Goal: Find contact information: Find contact information

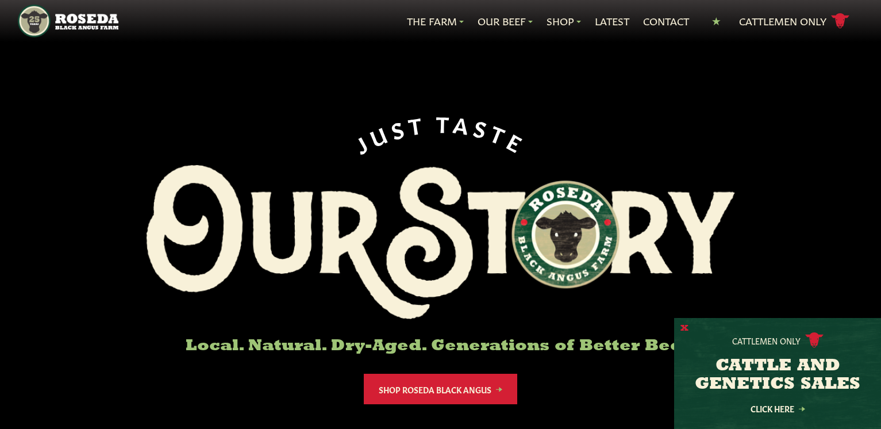
click at [688, 326] on button "X" at bounding box center [685, 329] width 8 height 12
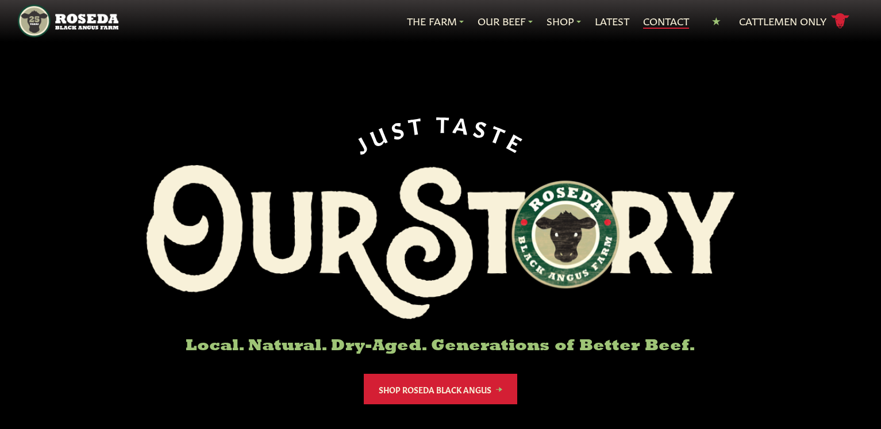
click at [651, 17] on link "Contact" at bounding box center [666, 21] width 46 height 15
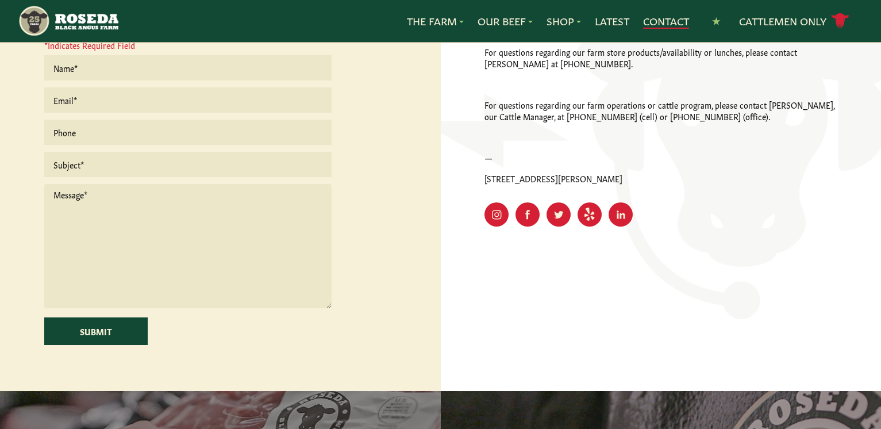
scroll to position [402, 0]
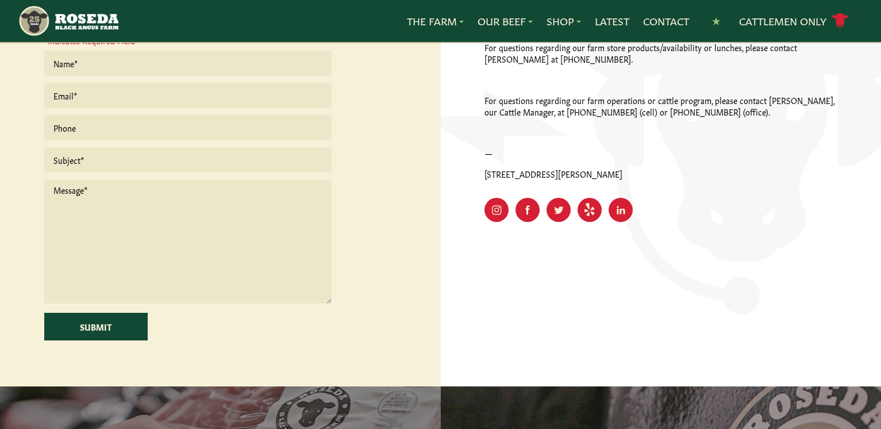
drag, startPoint x: 628, startPoint y: 175, endPoint x: 485, endPoint y: 178, distance: 143.2
click at [485, 178] on p "[STREET_ADDRESS][PERSON_NAME]" at bounding box center [661, 173] width 352 height 11
drag, startPoint x: 485, startPoint y: 178, endPoint x: 503, endPoint y: 175, distance: 18.6
click at [677, 323] on div at bounding box center [661, 125] width 485 height 574
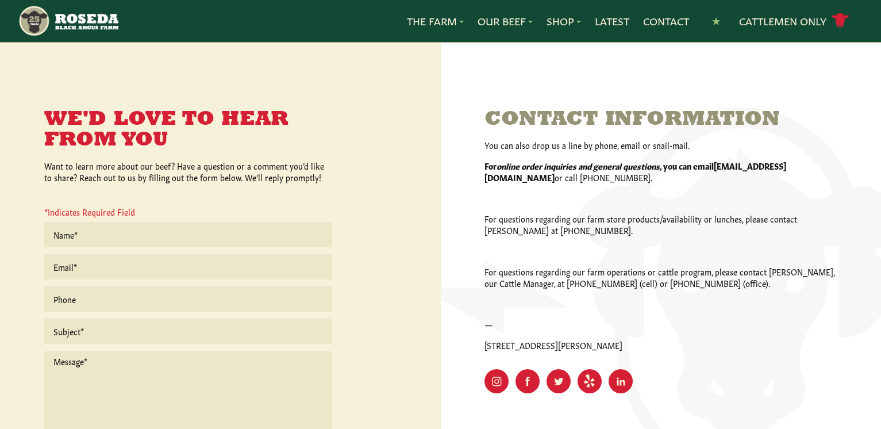
scroll to position [230, 0]
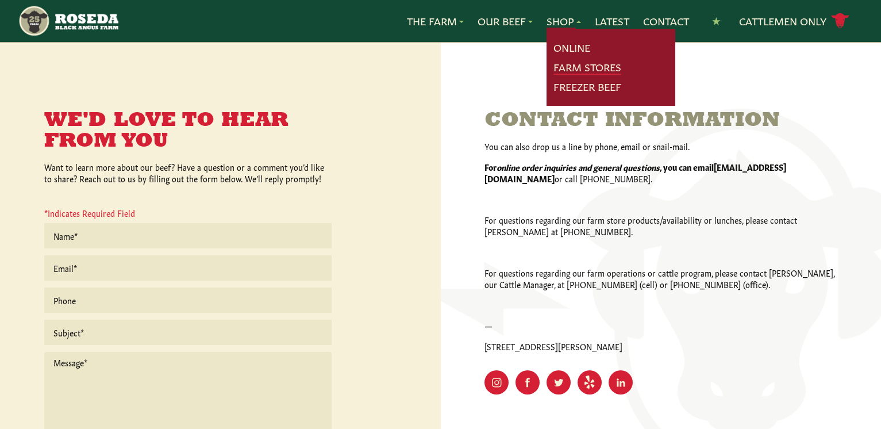
click at [574, 68] on link "Farm Stores" at bounding box center [588, 67] width 68 height 15
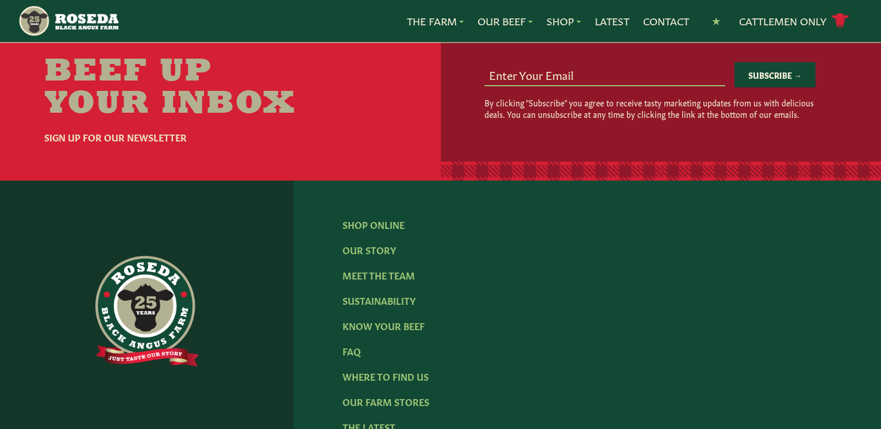
scroll to position [1897, 0]
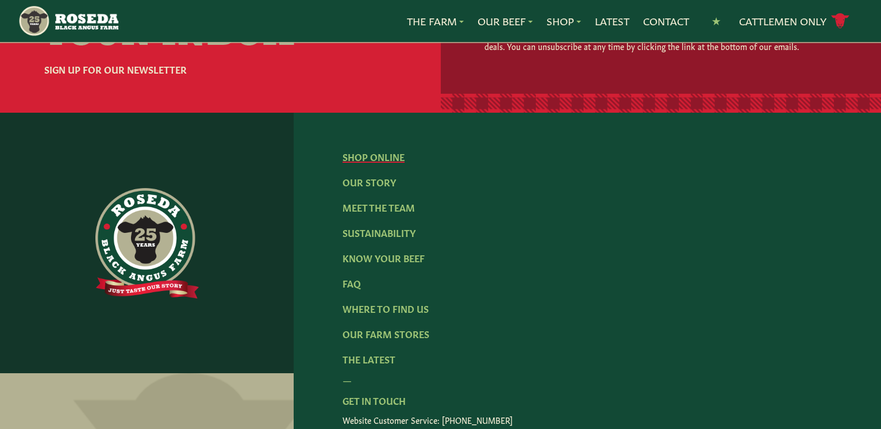
click at [357, 163] on link "Shop Online" at bounding box center [374, 156] width 62 height 13
